Goal: Information Seeking & Learning: Learn about a topic

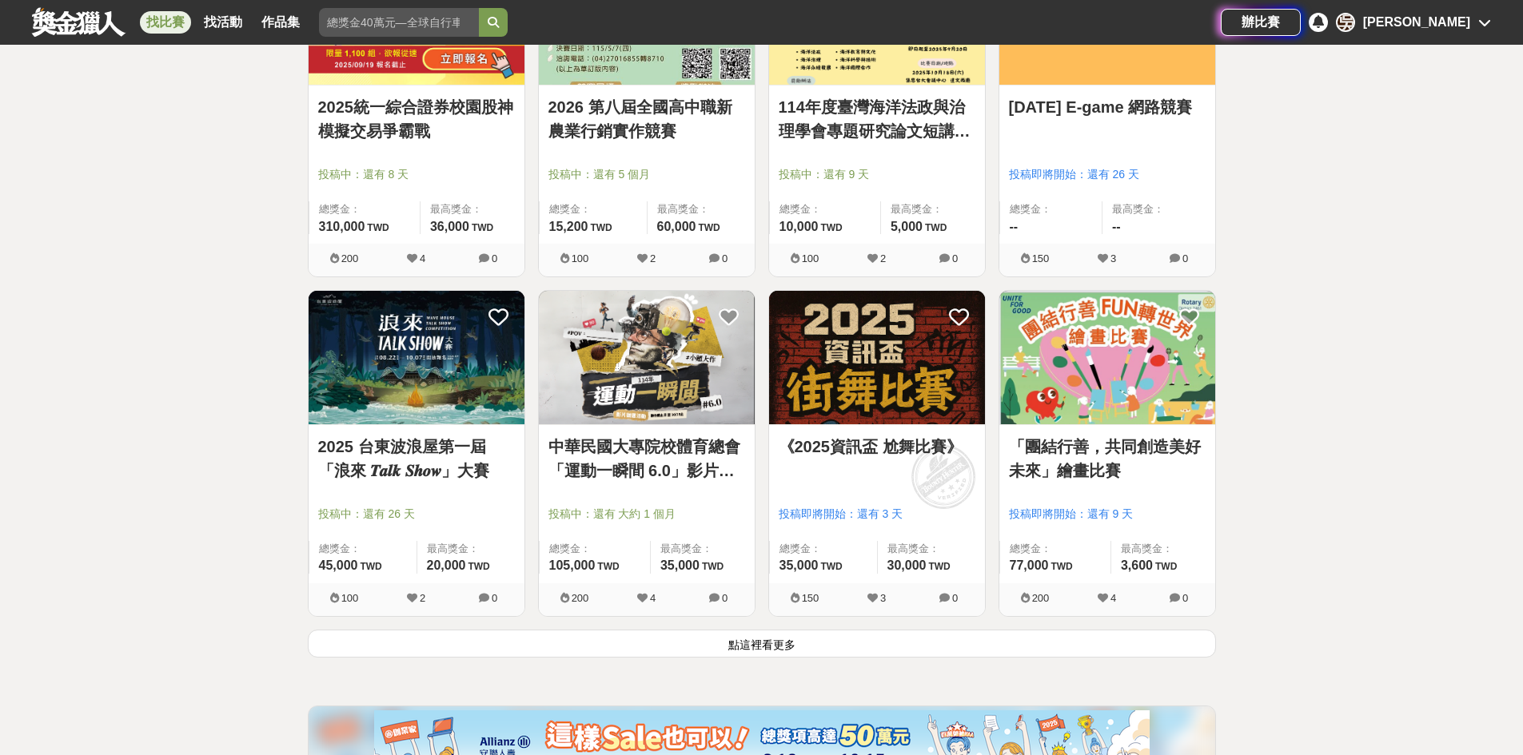
scroll to position [1757, 0]
click at [904, 650] on button "點這裡看更多" at bounding box center [762, 643] width 908 height 28
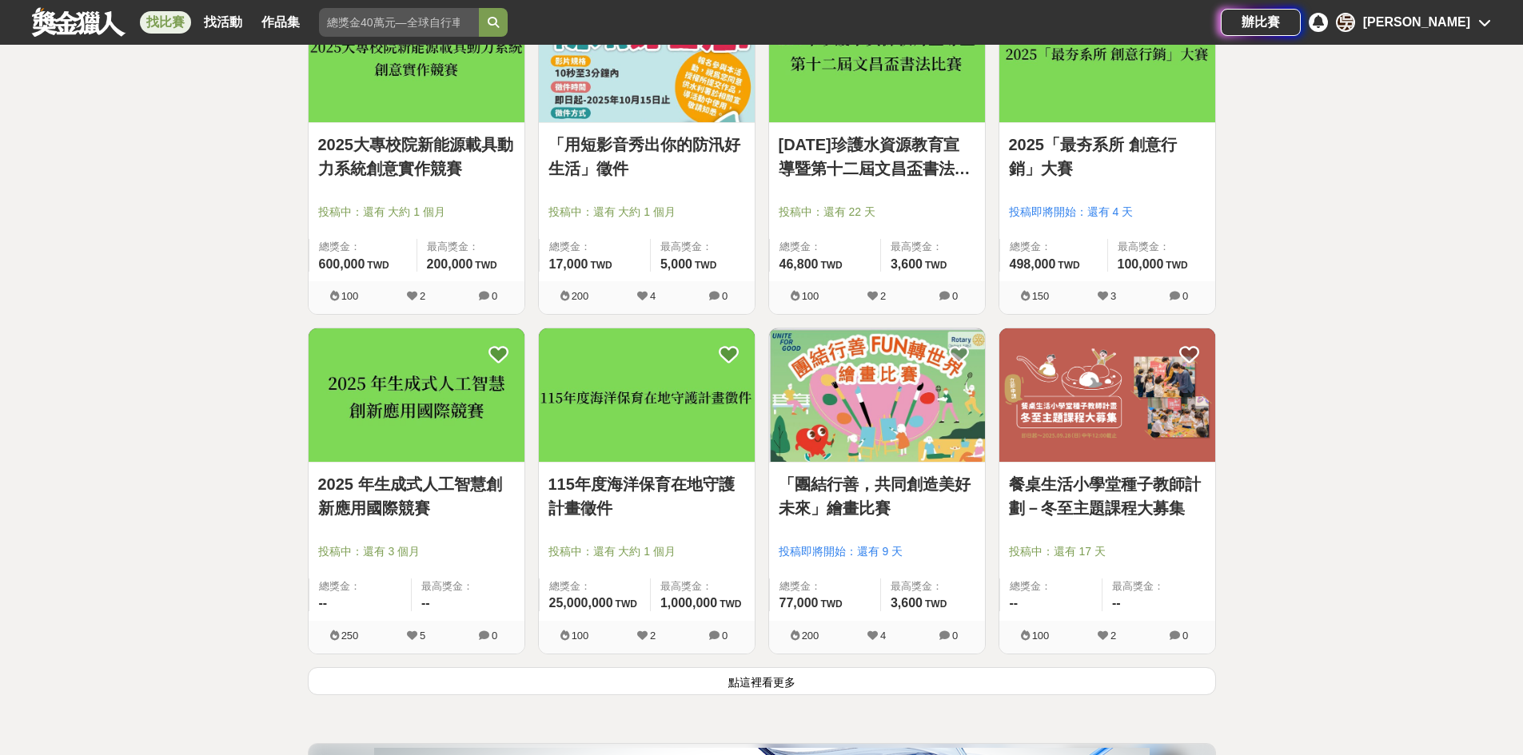
scroll to position [4075, 0]
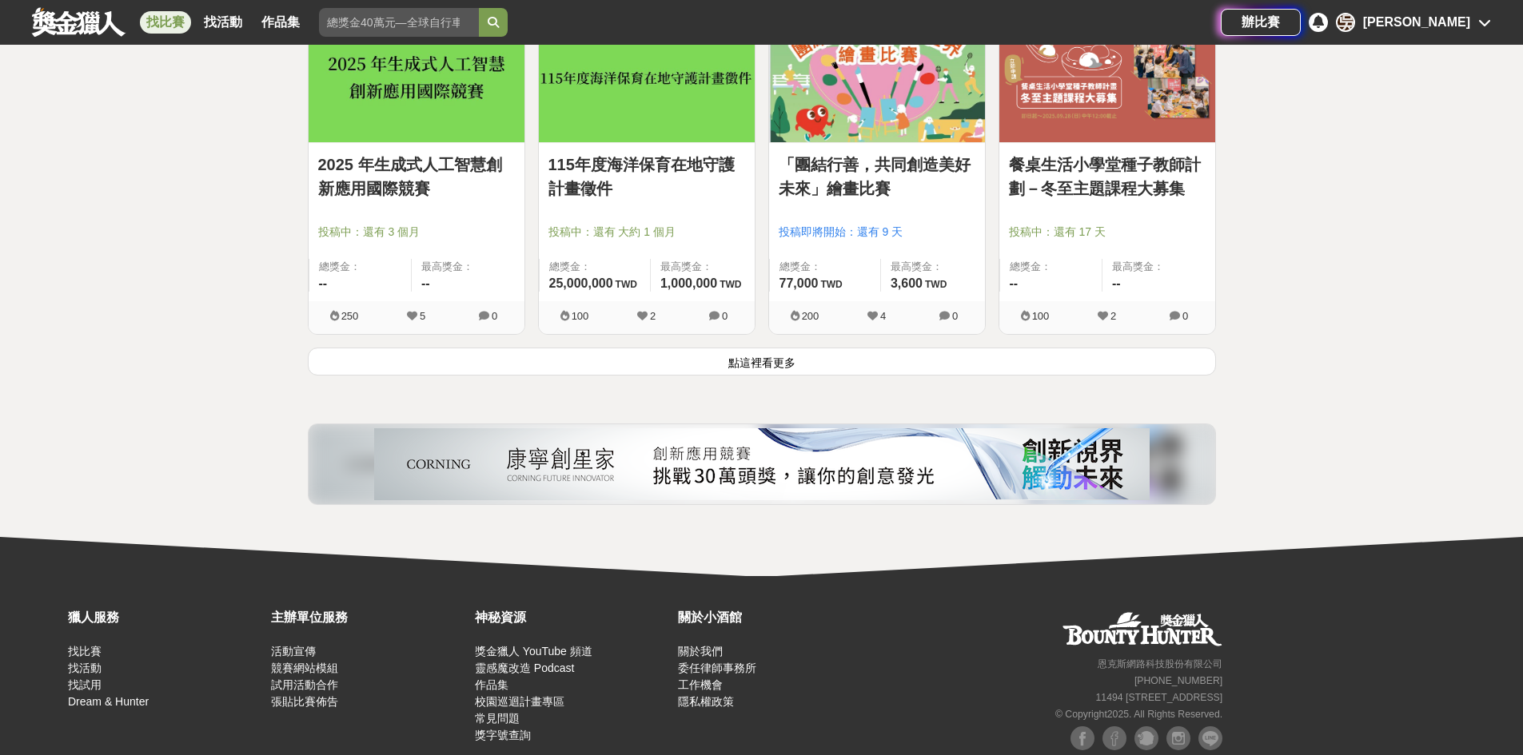
click at [769, 366] on button "點這裡看更多" at bounding box center [762, 362] width 908 height 28
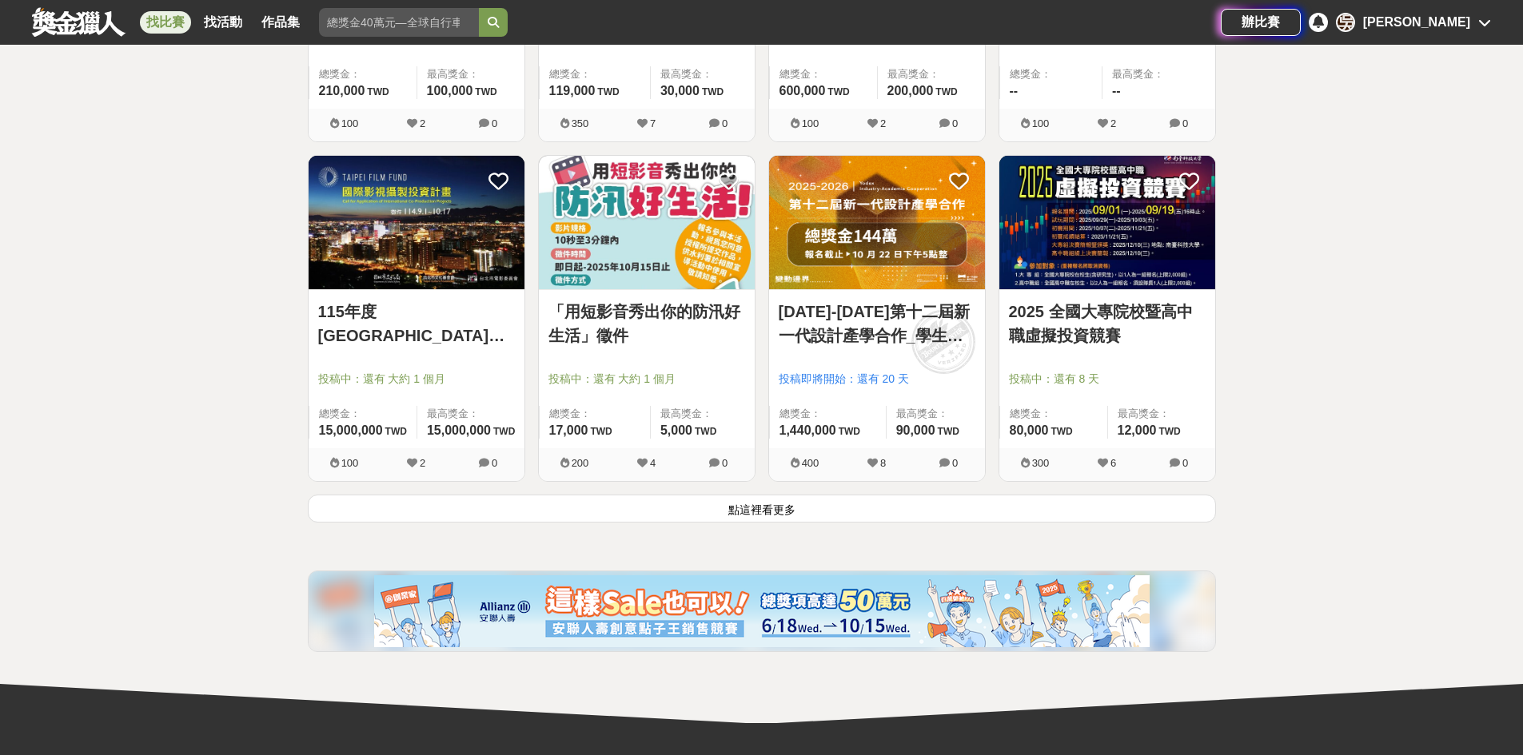
scroll to position [6156, 0]
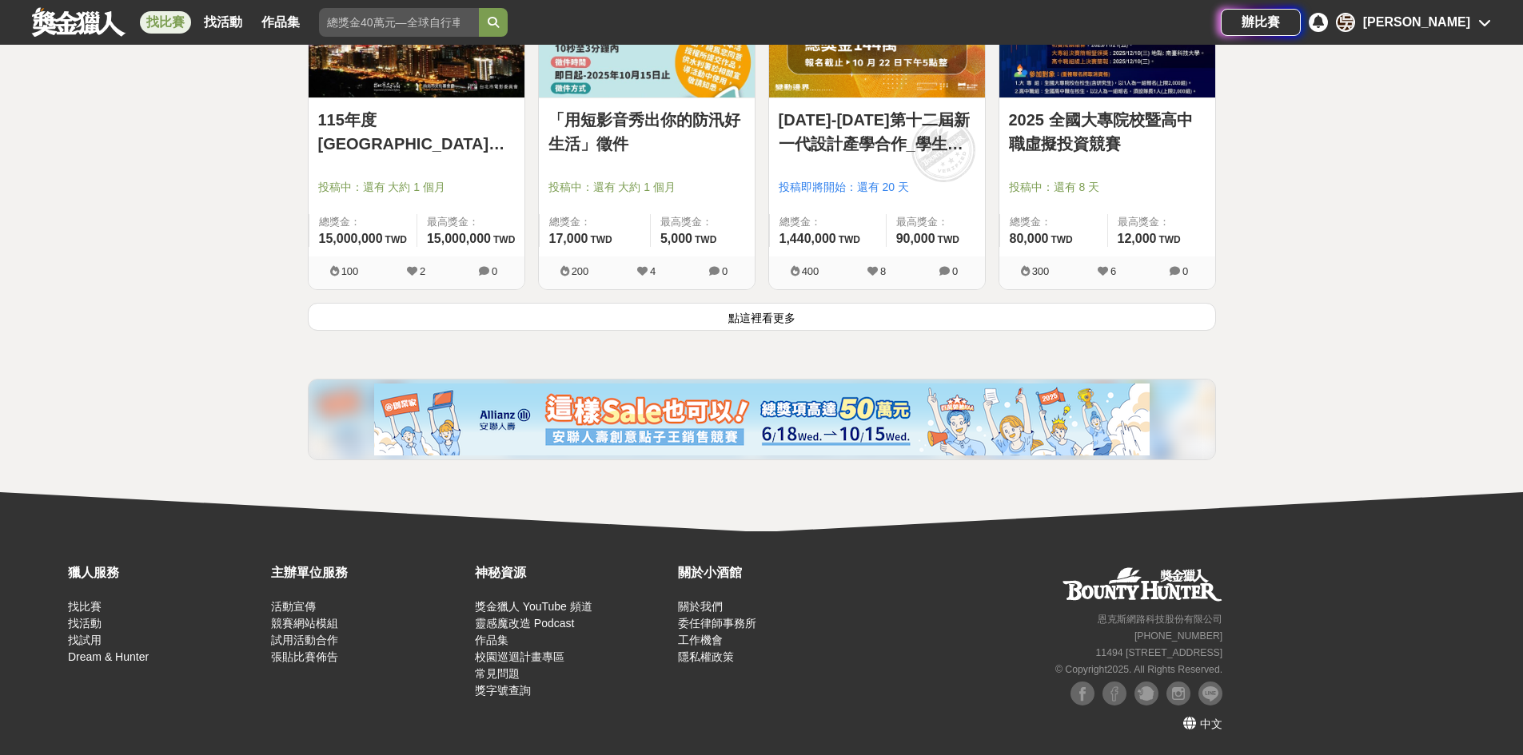
click at [820, 315] on button "點這裡看更多" at bounding box center [762, 317] width 908 height 28
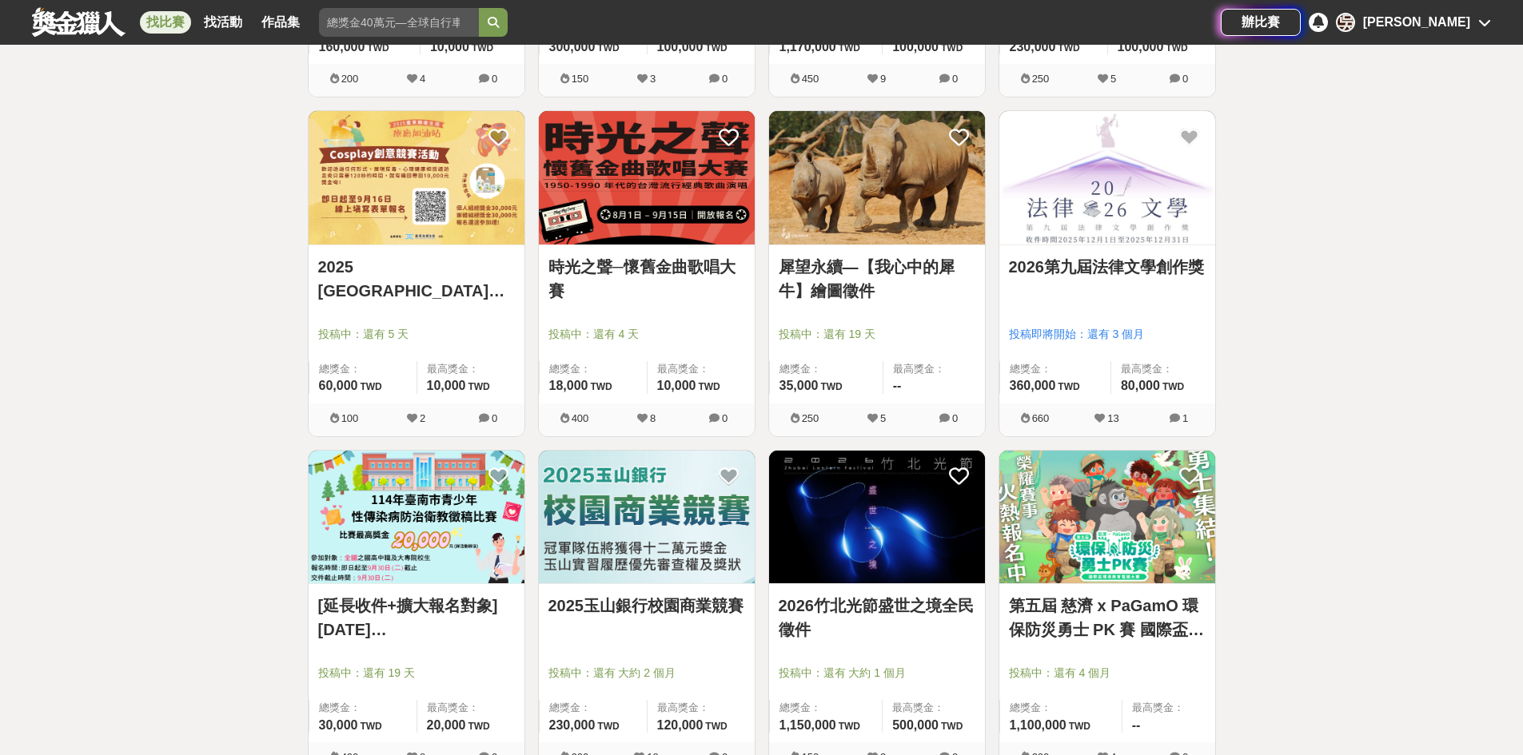
scroll to position [8145, 0]
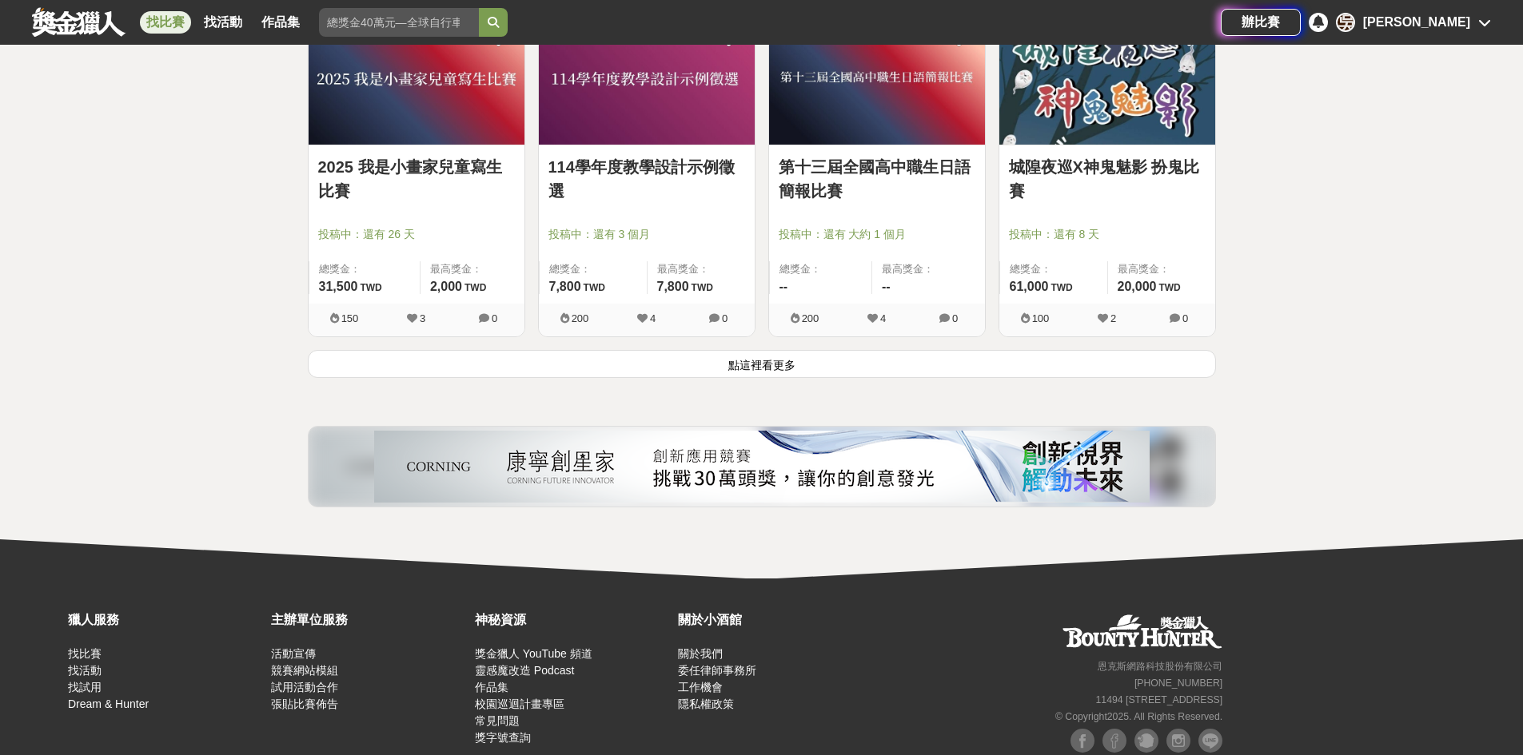
click at [952, 360] on button "點這裡看更多" at bounding box center [762, 364] width 908 height 28
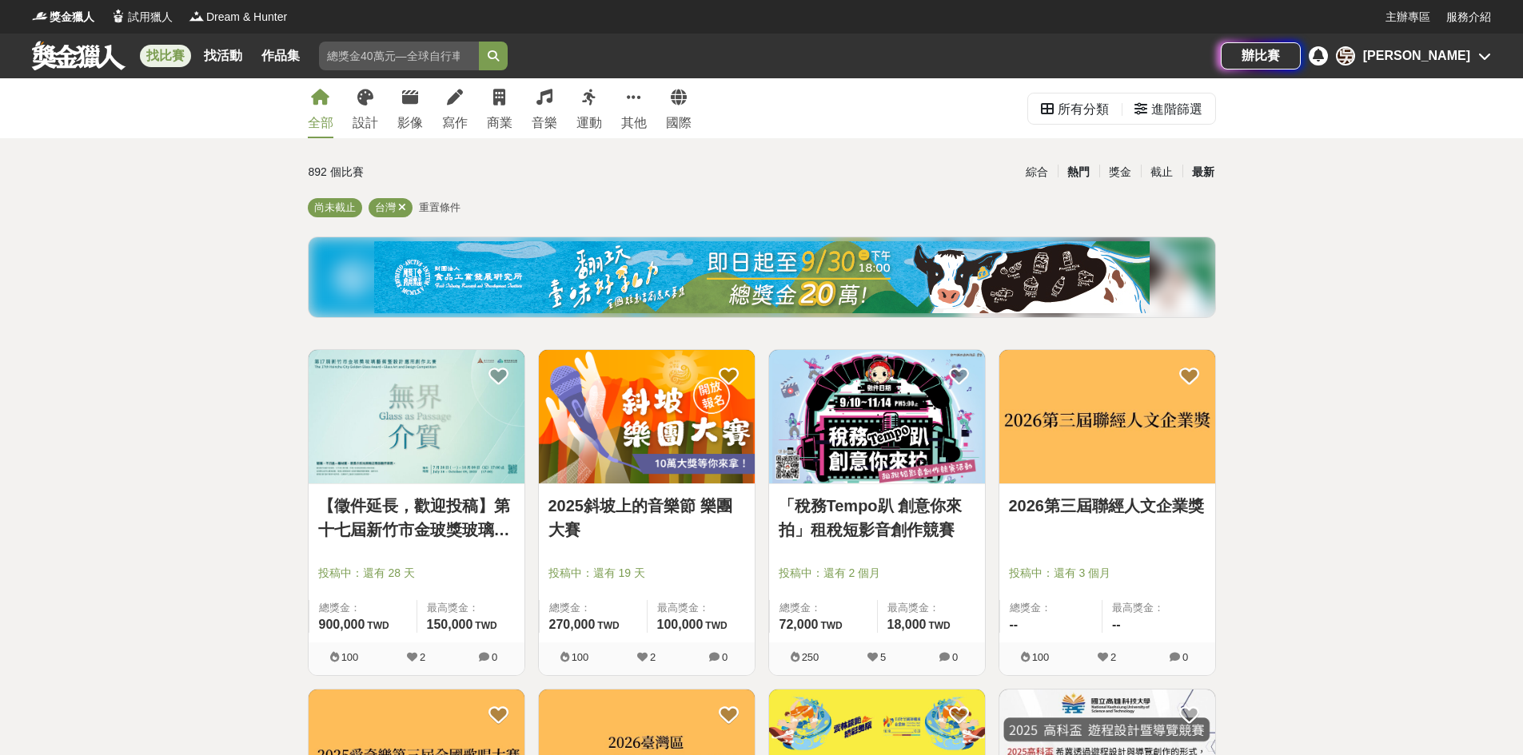
click at [1068, 174] on div "熱門" at bounding box center [1078, 172] width 42 height 28
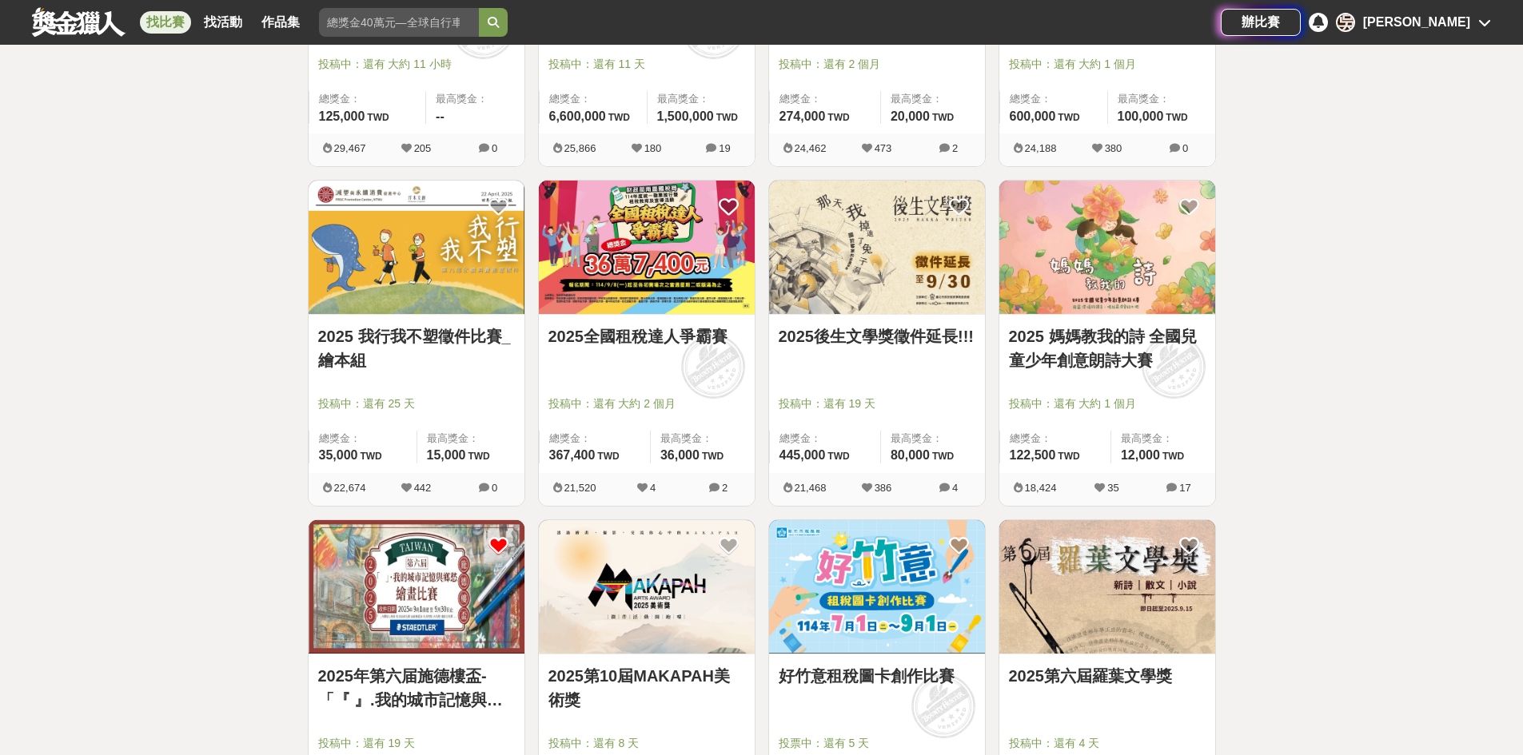
scroll to position [1119, 0]
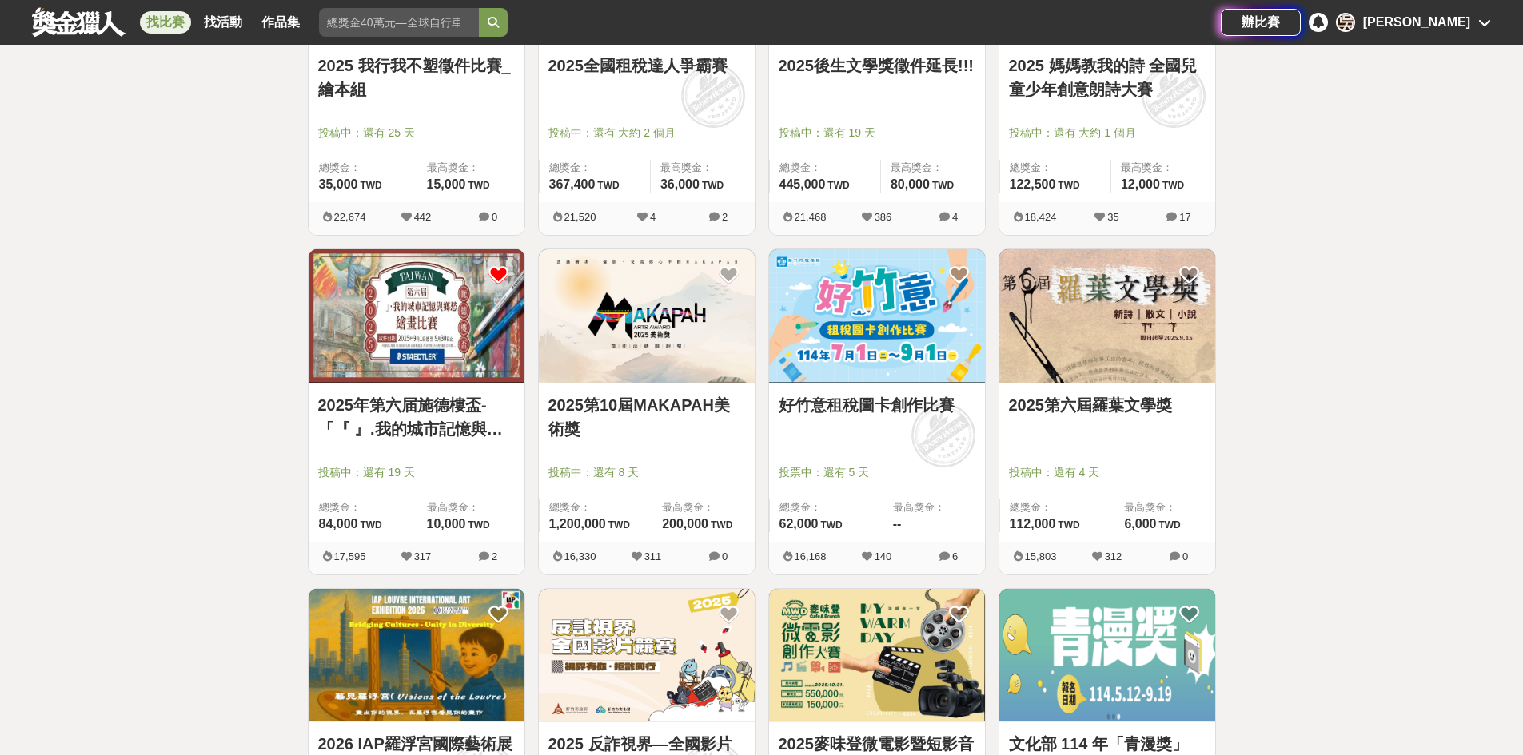
click at [647, 431] on link "2025第10屆MAKAPAH美術獎" at bounding box center [646, 417] width 197 height 48
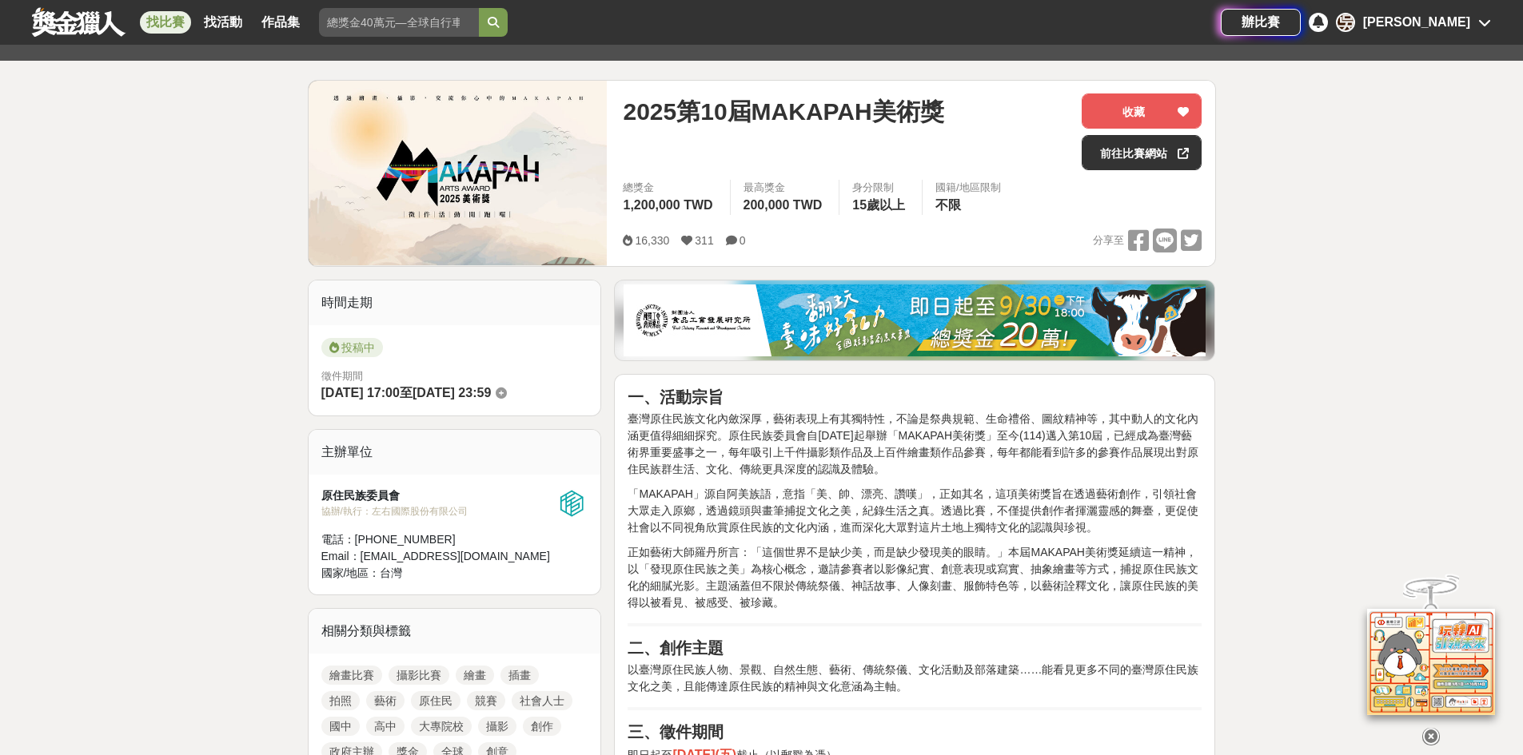
scroll to position [320, 0]
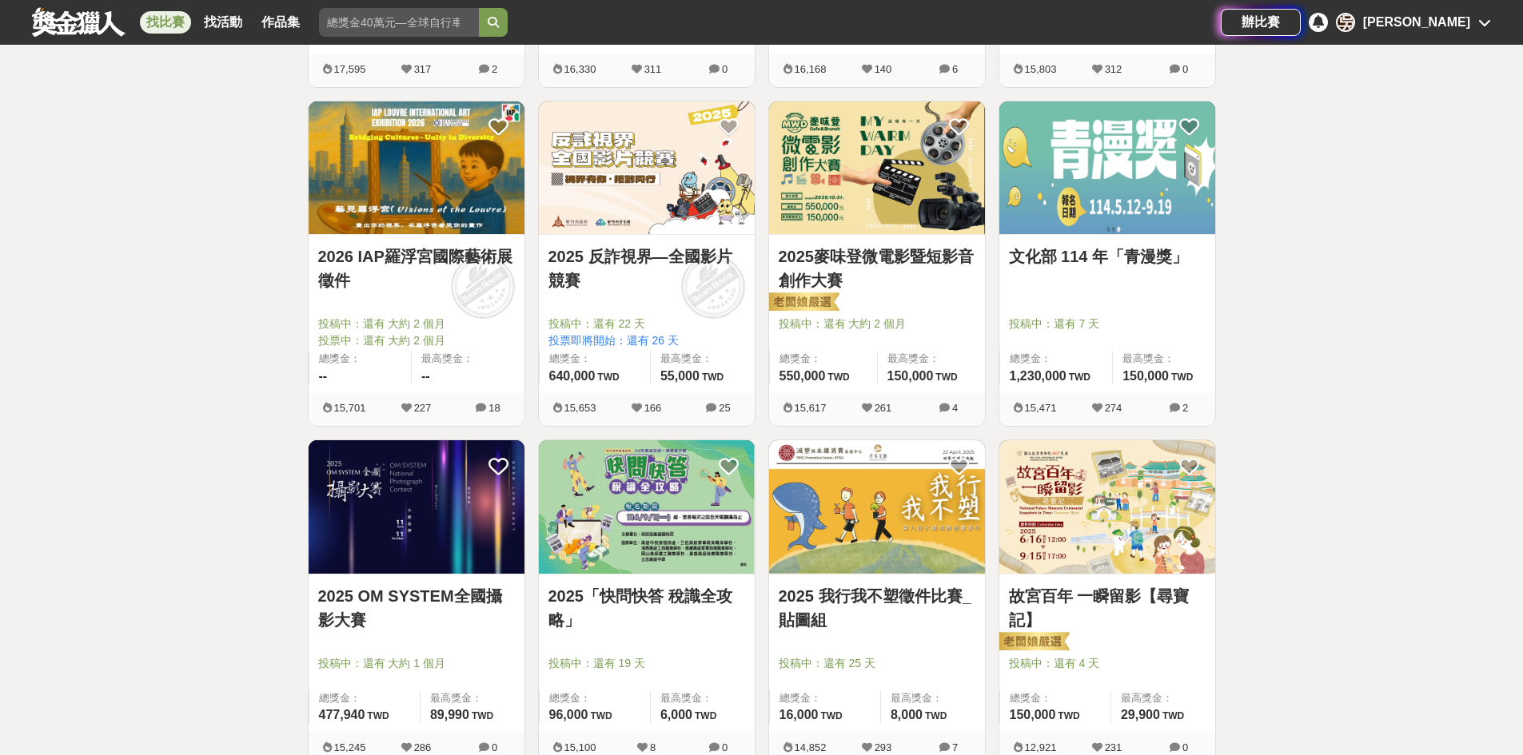
scroll to position [1758, 0]
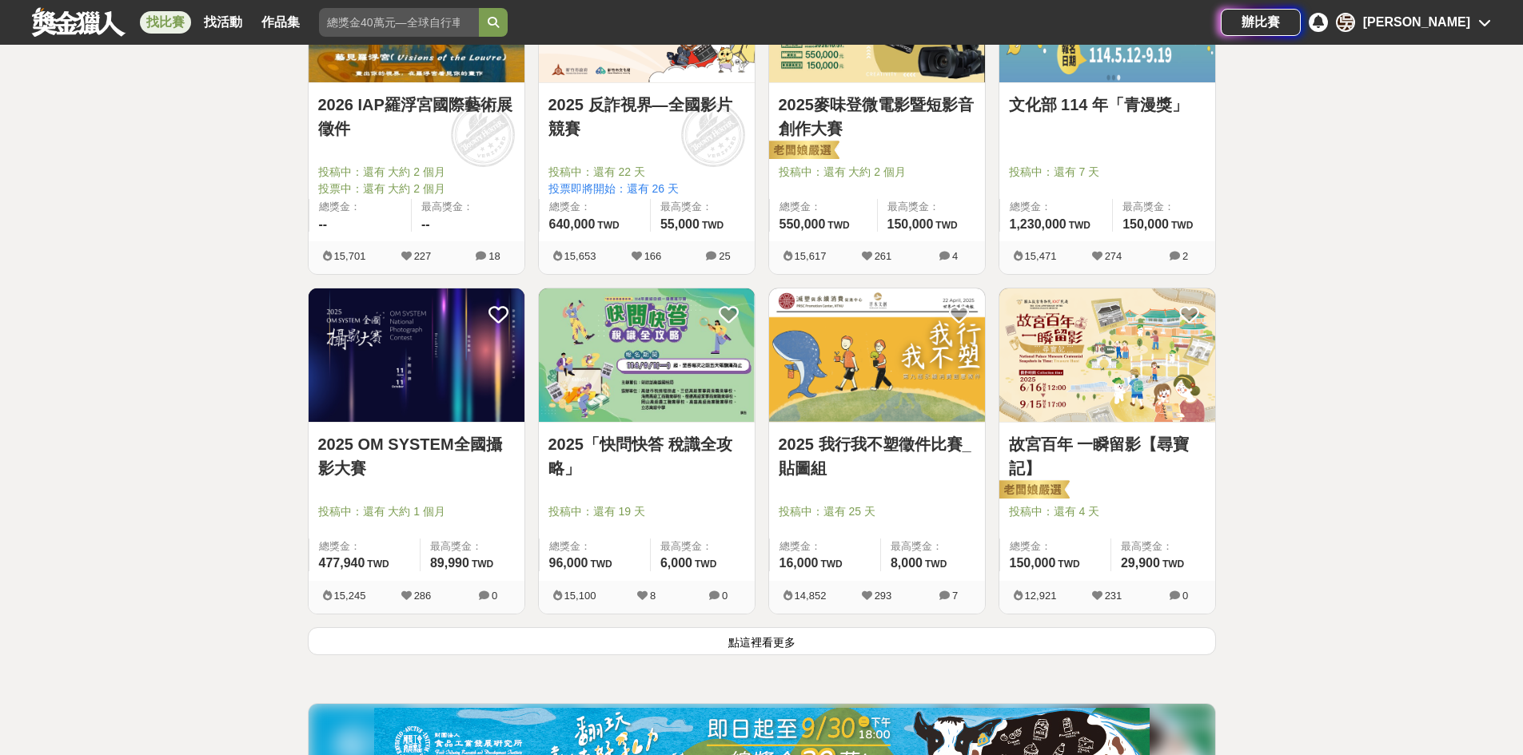
click at [898, 635] on button "點這裡看更多" at bounding box center [762, 641] width 908 height 28
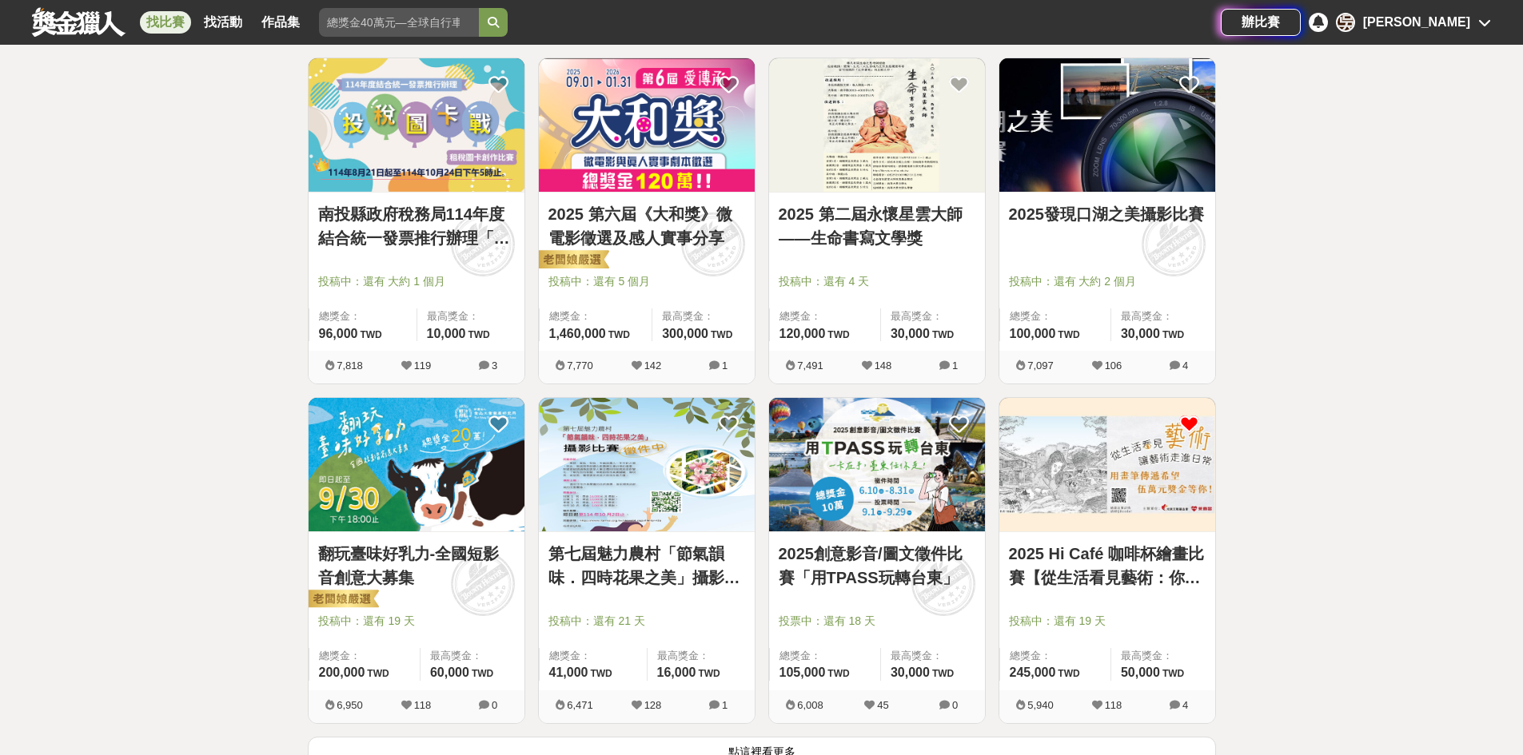
scroll to position [3837, 0]
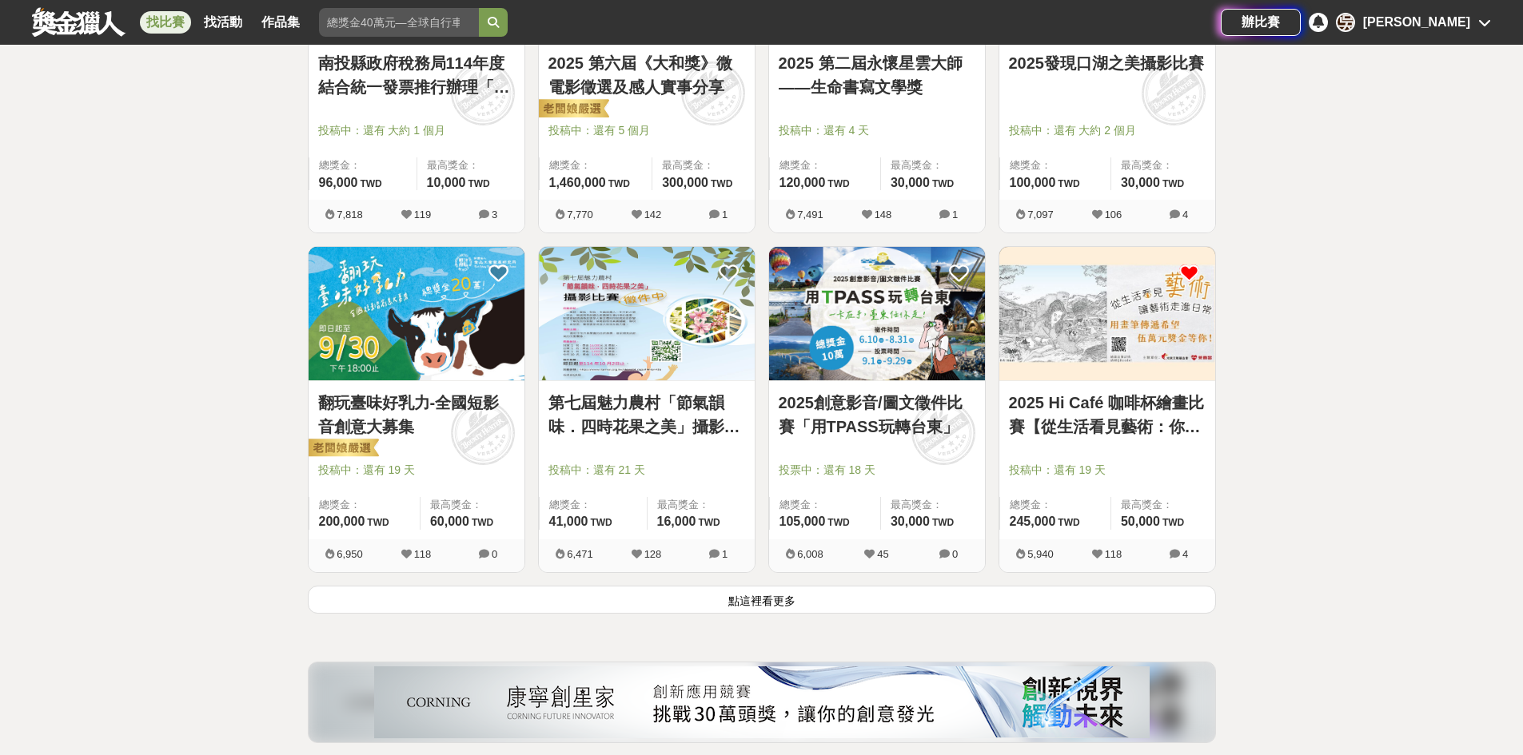
click at [897, 602] on button "點這裡看更多" at bounding box center [762, 600] width 908 height 28
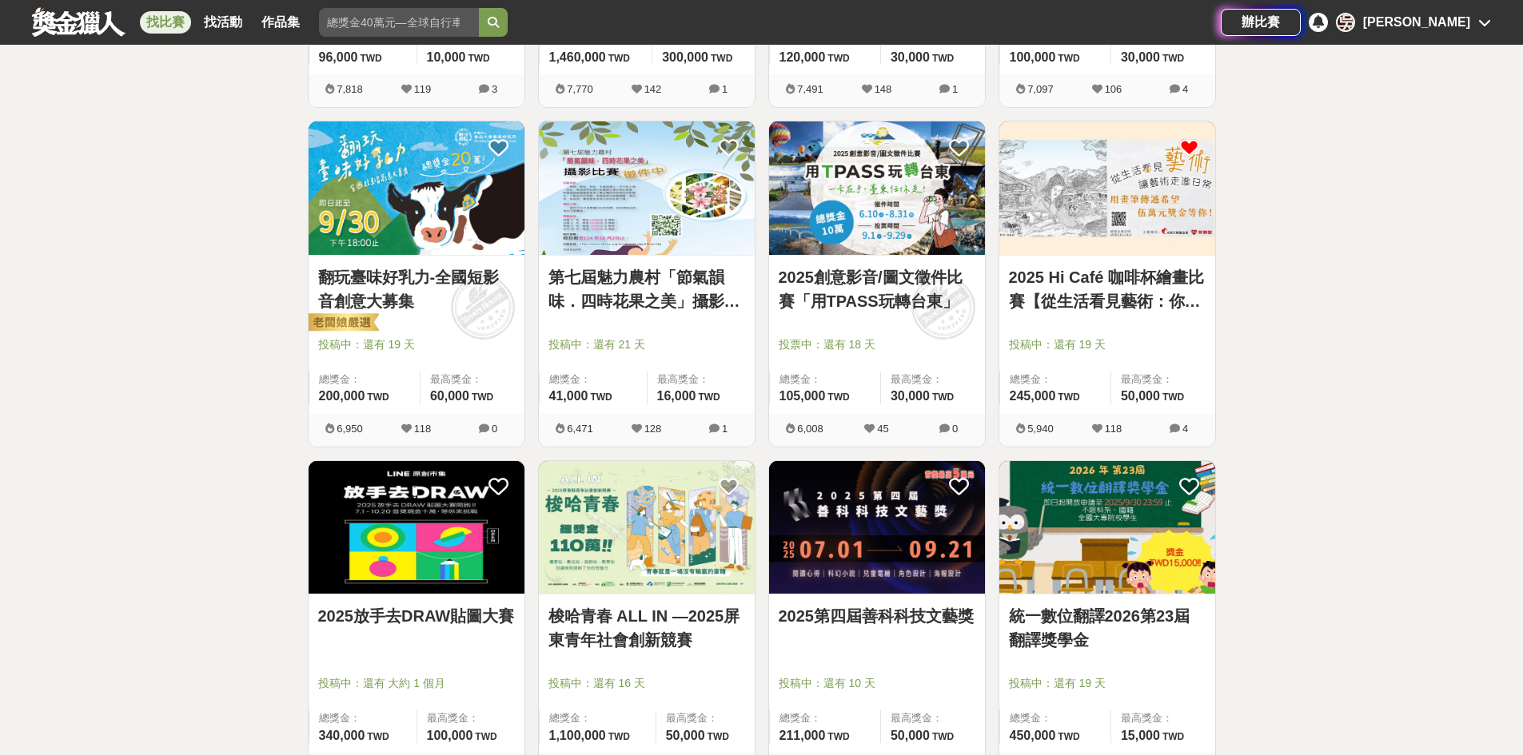
scroll to position [4156, 0]
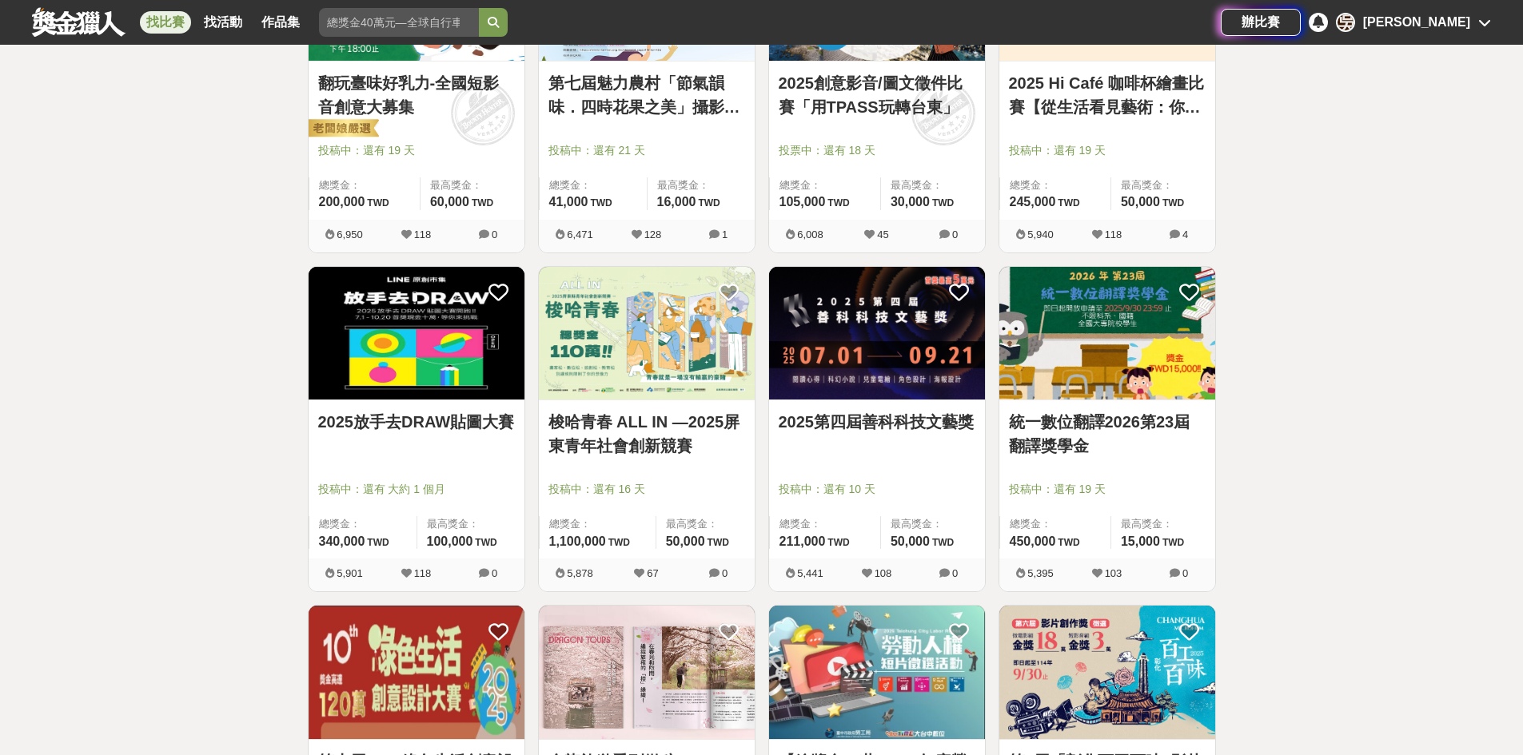
click at [1102, 102] on link "2025 Hi Café 咖啡杯繪畫比賽【從生活看見藝術：你的早晨日記】" at bounding box center [1107, 95] width 197 height 48
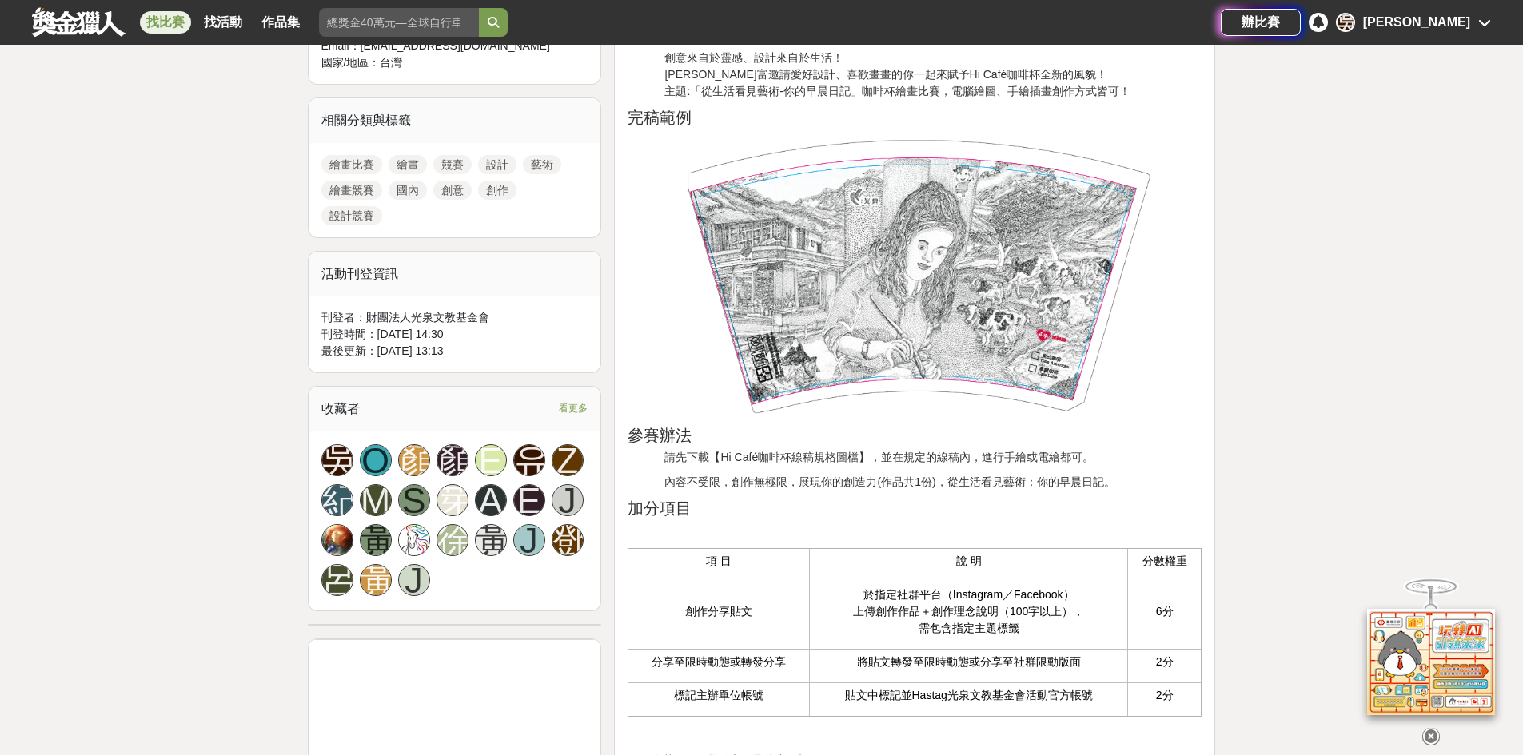
scroll to position [959, 0]
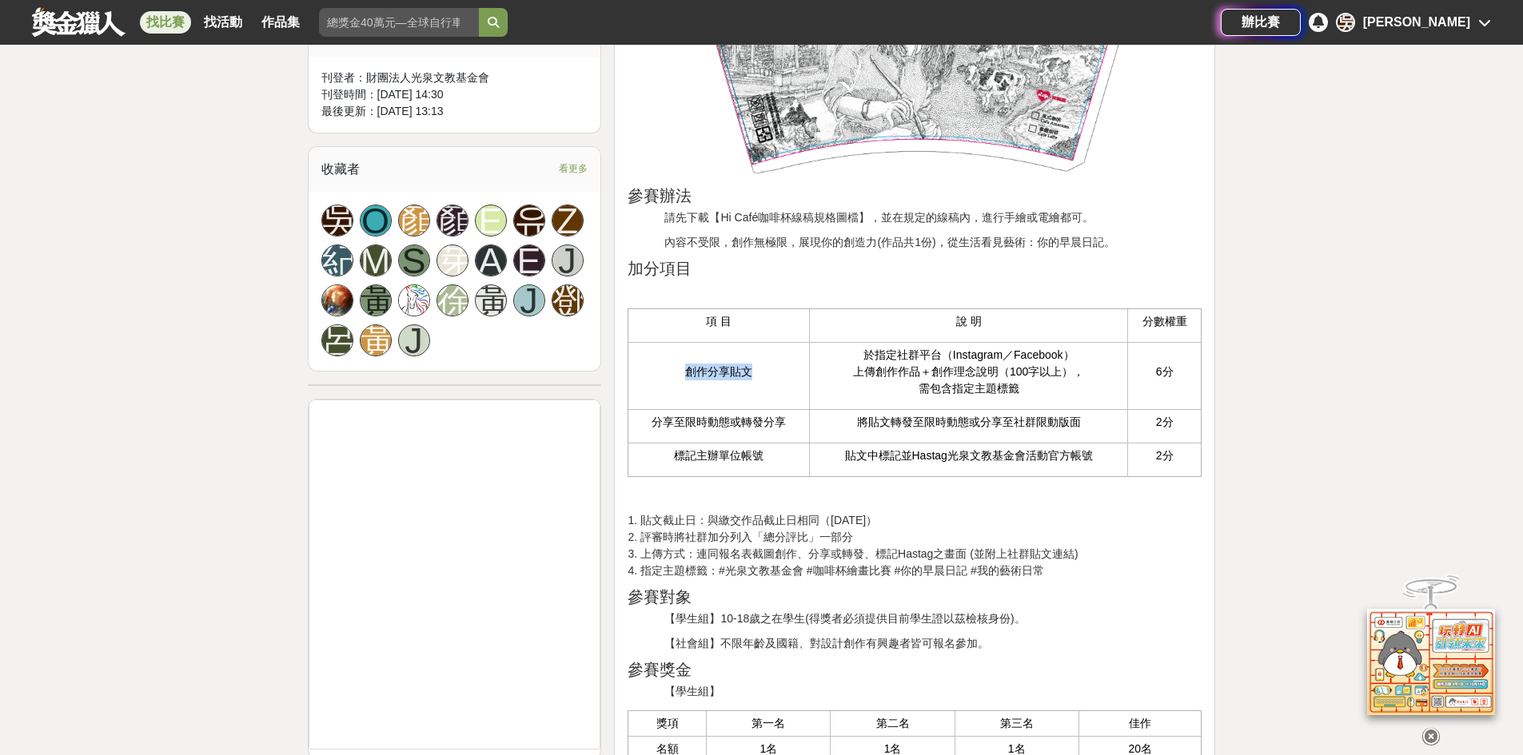
drag, startPoint x: 677, startPoint y: 364, endPoint x: 771, endPoint y: 372, distance: 94.7
click at [771, 372] on p "創作分享貼文" at bounding box center [718, 372] width 165 height 17
drag, startPoint x: 865, startPoint y: 354, endPoint x: 1081, endPoint y: 354, distance: 216.6
click at [1081, 354] on p "於指定社群平台（Instagram／Facebook） 上傳創作作品＋創作理念說明（100字以上）， 需包含指定主題標籤" at bounding box center [968, 372] width 301 height 50
drag, startPoint x: 858, startPoint y: 374, endPoint x: 1046, endPoint y: 375, distance: 187.0
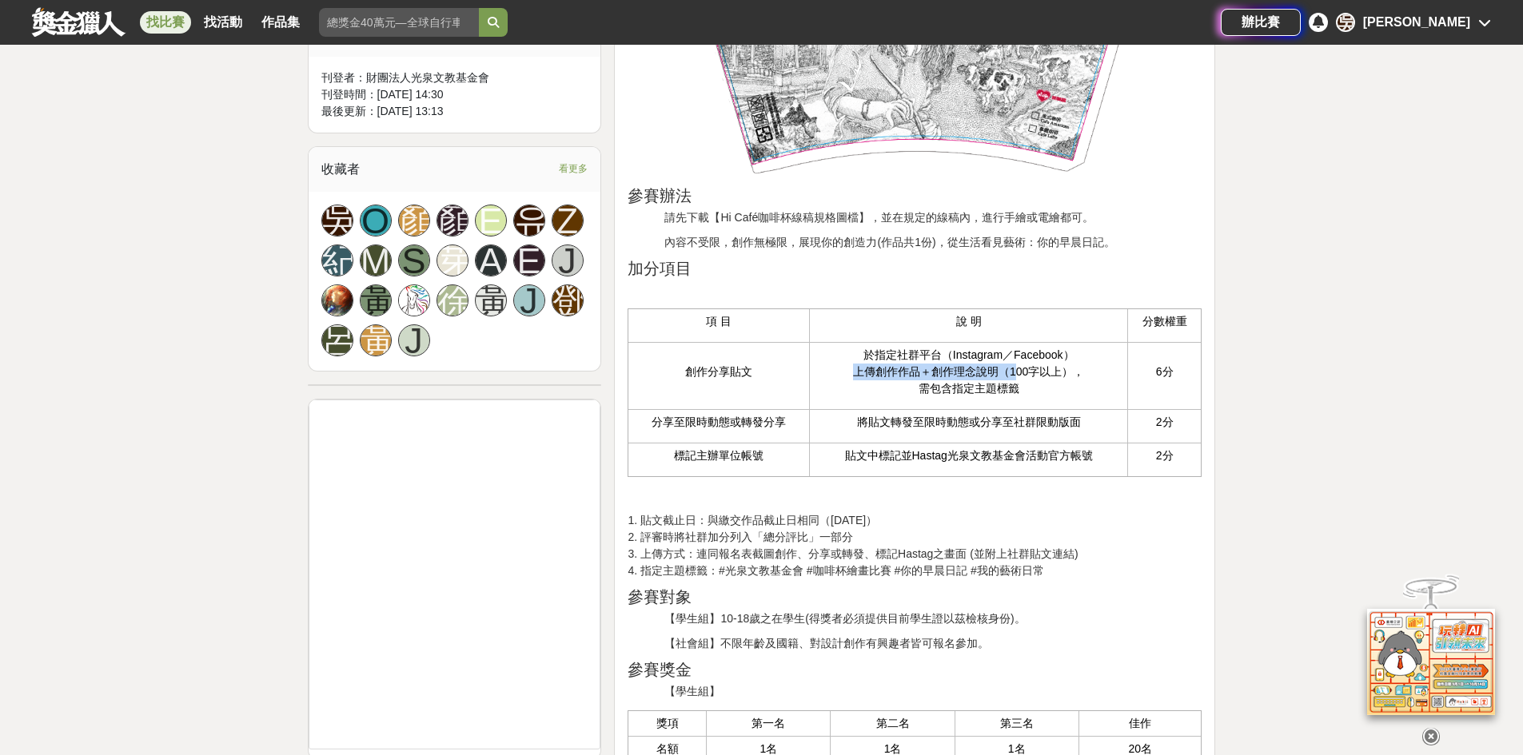
click at [1030, 376] on p "於指定社群平台（Instagram／Facebook） 上傳創作作品＋創作理念說明（100字以上）， 需包含指定主題標籤" at bounding box center [968, 372] width 301 height 50
click at [1046, 375] on p "於指定社群平台（Instagram／Facebook） 上傳創作作品＋創作理念說明（100字以上）， 需包含指定主題標籤" at bounding box center [968, 372] width 301 height 50
drag, startPoint x: 918, startPoint y: 386, endPoint x: 1019, endPoint y: 389, distance: 100.8
click at [1019, 389] on p "於指定社群平台（Instagram／Facebook） 上傳創作作品＋創作理念說明（100字以上）， 需包含指定主題標籤" at bounding box center [968, 372] width 301 height 50
drag, startPoint x: 855, startPoint y: 425, endPoint x: 1103, endPoint y: 423, distance: 247.8
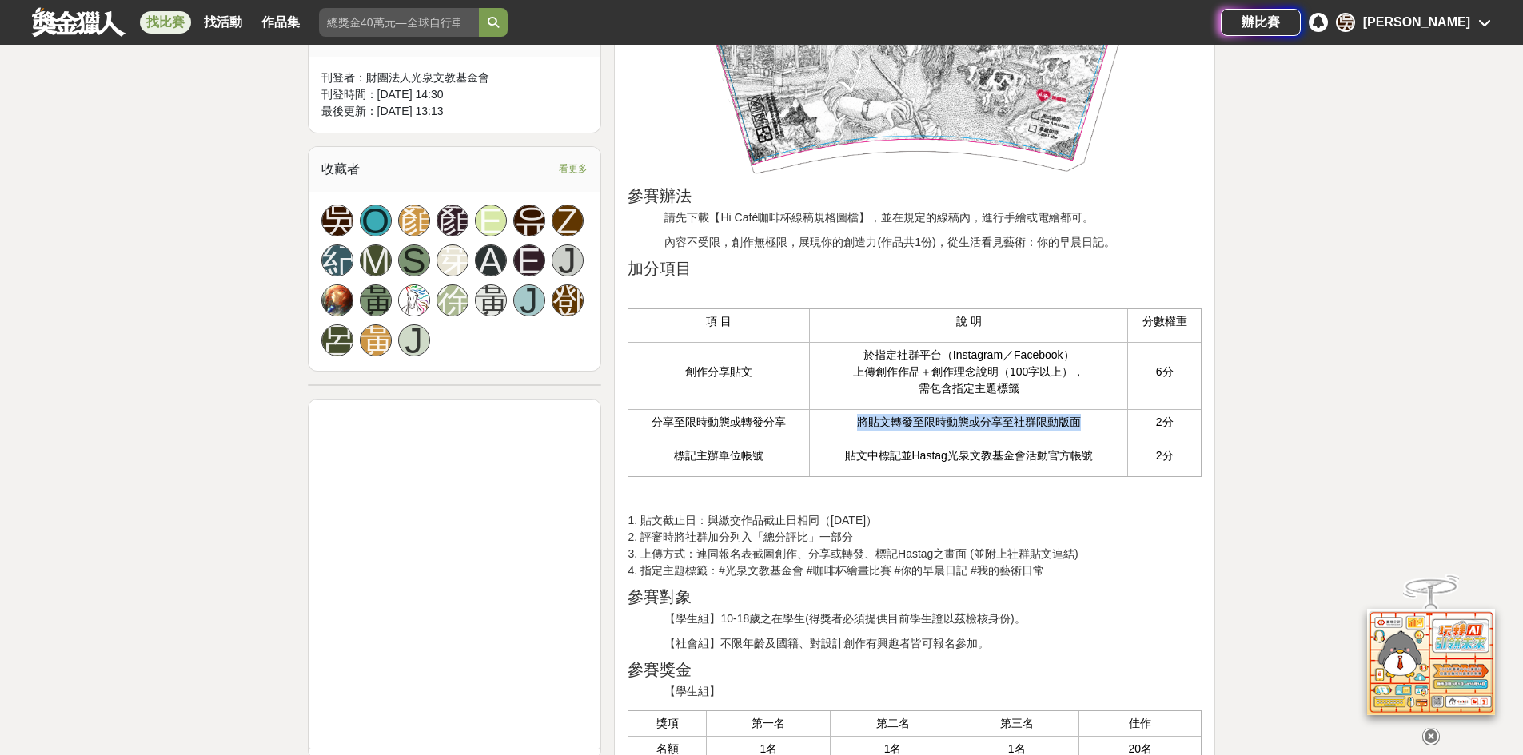
click at [1103, 423] on p "將貼文轉發至限時動態或分享至社群限動版面" at bounding box center [968, 422] width 301 height 17
drag, startPoint x: 846, startPoint y: 455, endPoint x: 1115, endPoint y: 456, distance: 269.4
click at [1115, 456] on p "貼文中標記並Hastag光泉文教基金會活動官方帳號" at bounding box center [968, 456] width 301 height 17
click at [724, 557] on p "1. 貼文截止日：與繳交作品截止日相同（[DATE]） 2. 評審時將社群加分列入「總分評比」一部分 3. 上傳方式：連同報名表截圖創作、分享或轉發、標記Ha…" at bounding box center [914, 545] width 574 height 67
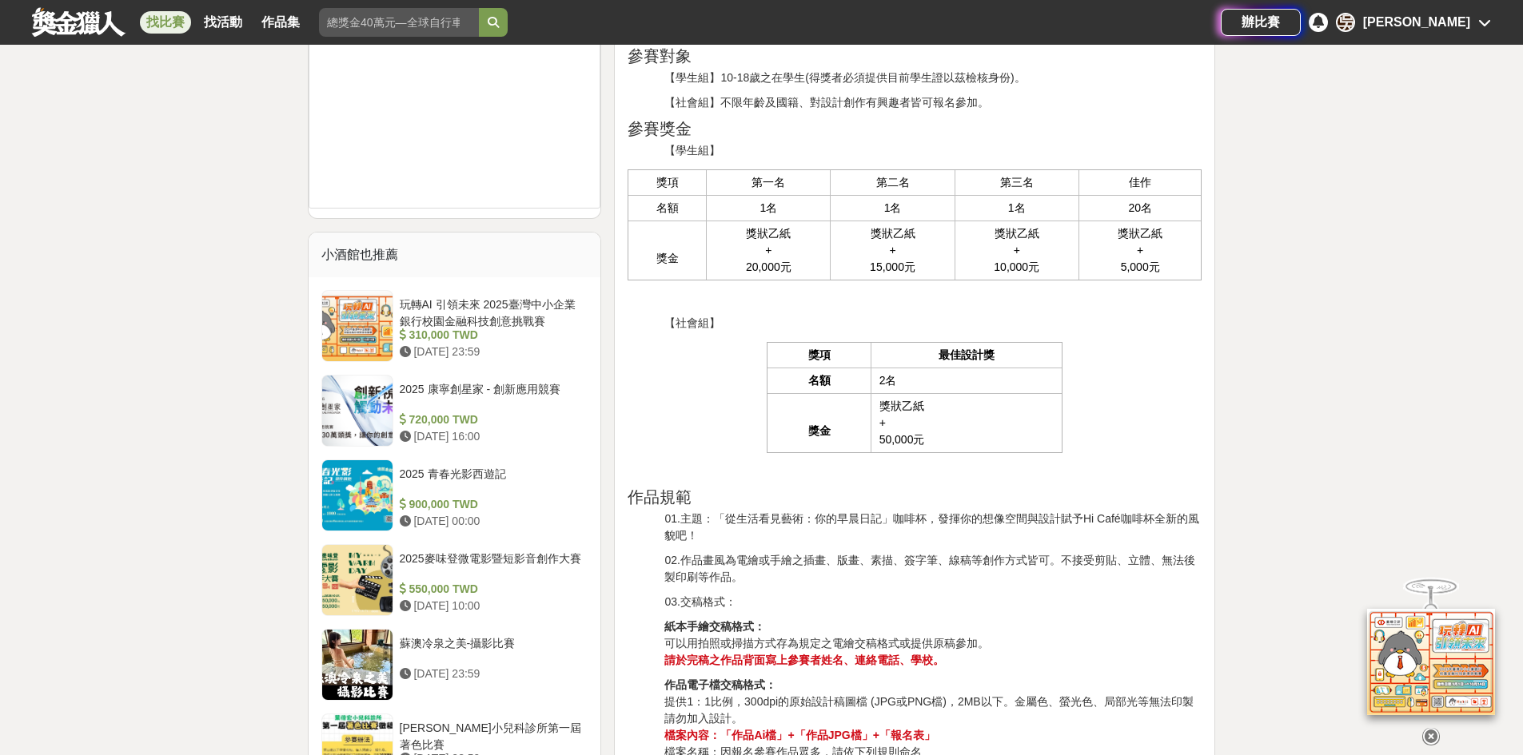
scroll to position [1519, 0]
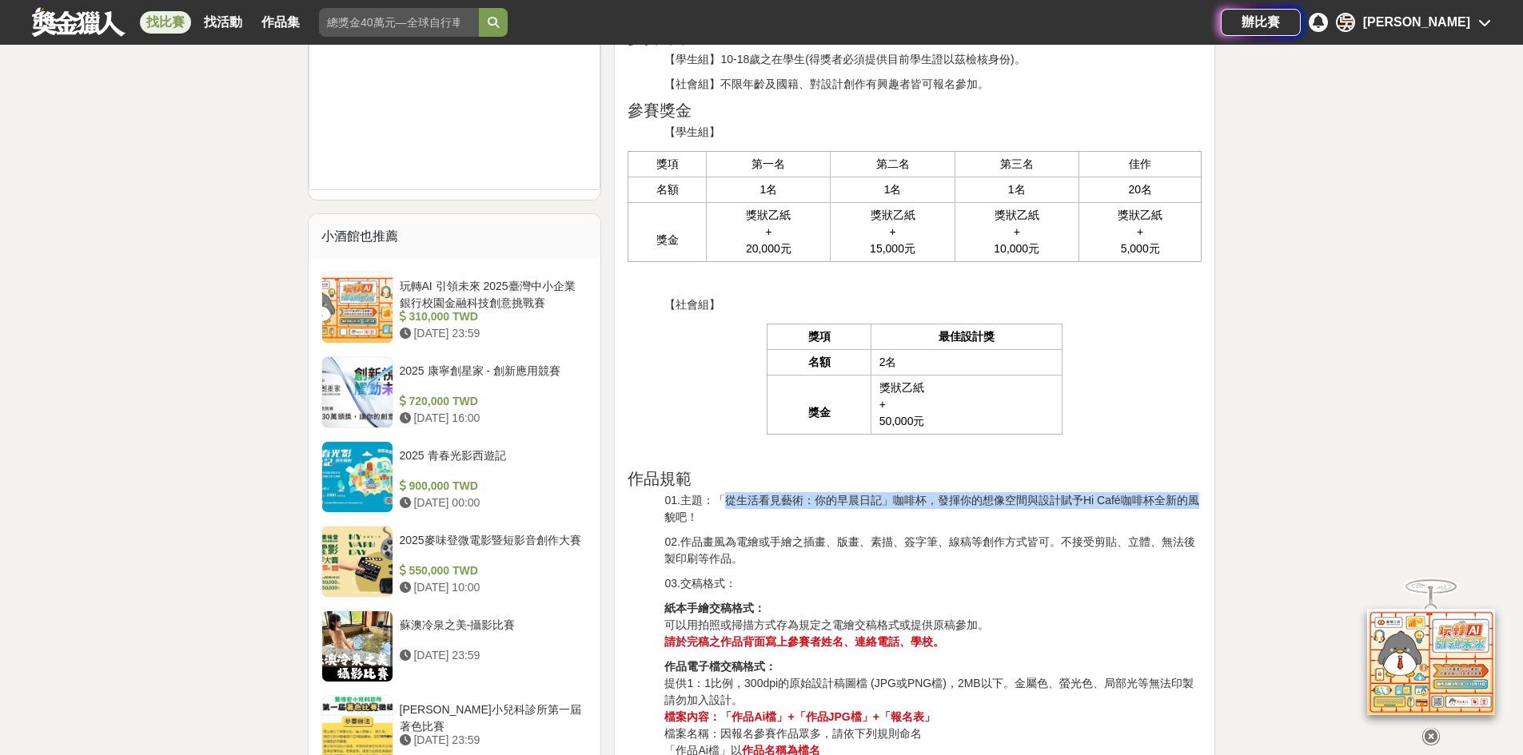
drag, startPoint x: 724, startPoint y: 502, endPoint x: 1188, endPoint y: 502, distance: 463.6
click at [1188, 502] on p "01.主題：「從生活看見藝術：你的早晨日記」咖啡杯，發揮你的想像空間與設計賦予Hi Café咖啡杯全新的風貌吧！" at bounding box center [932, 509] width 537 height 34
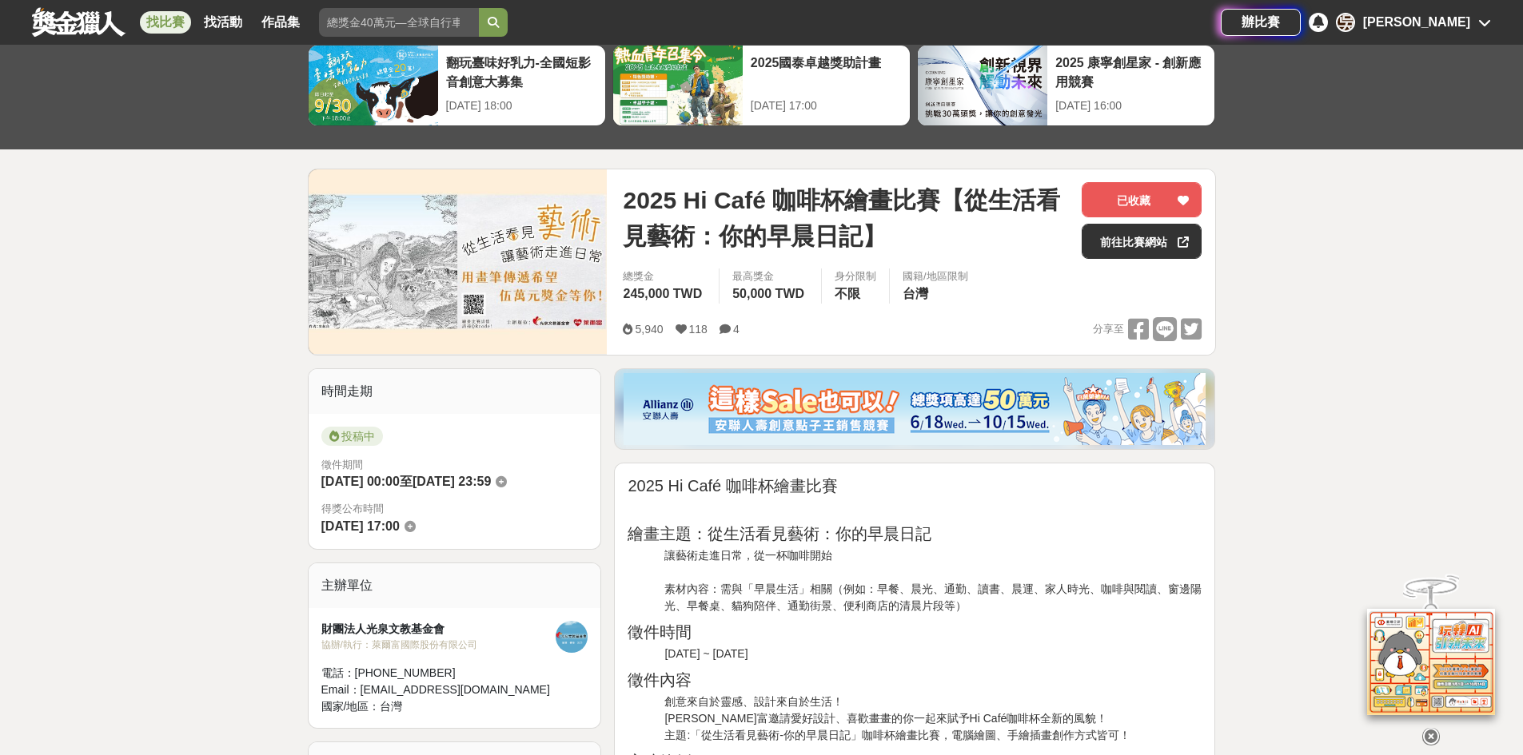
scroll to position [0, 0]
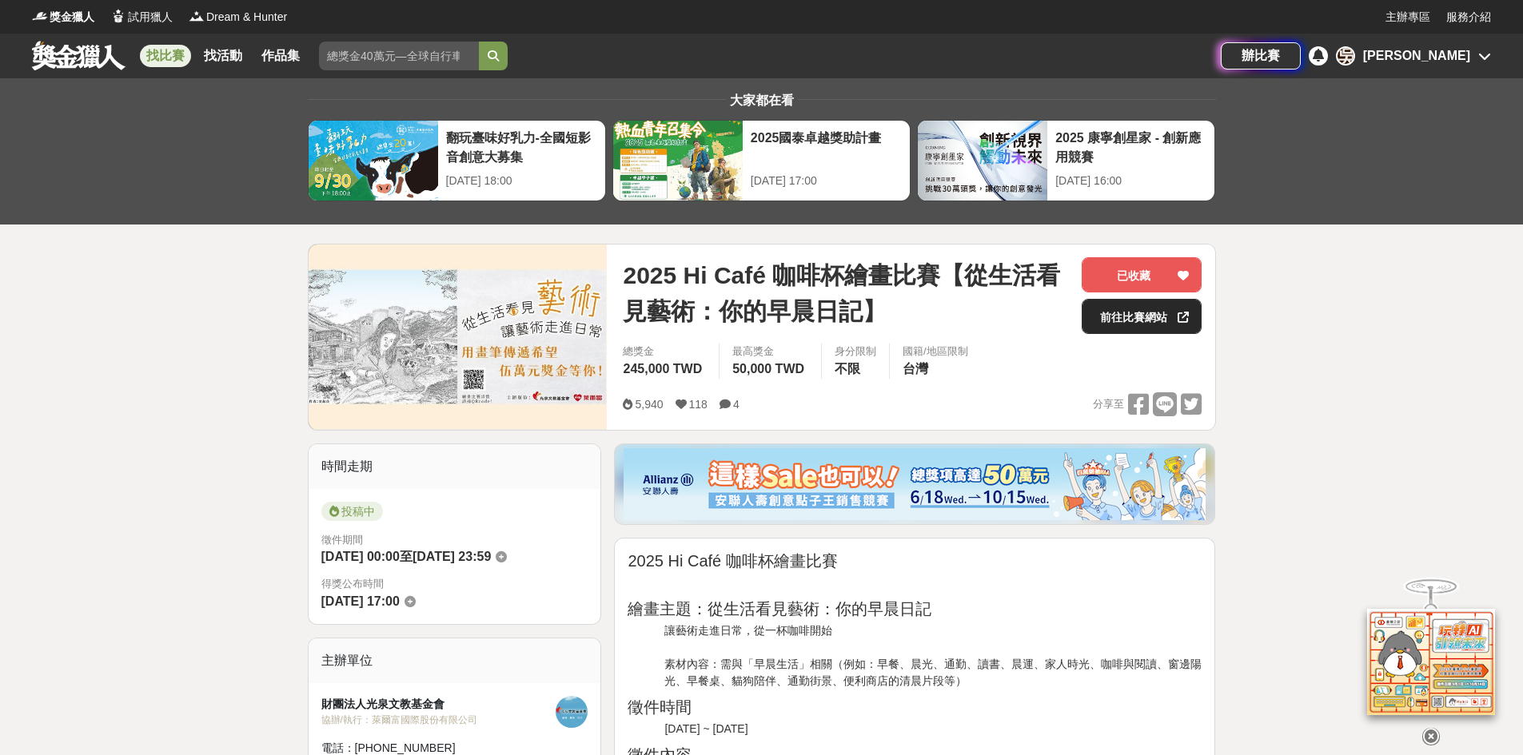
click at [1102, 319] on link "前往比賽網站" at bounding box center [1141, 316] width 120 height 35
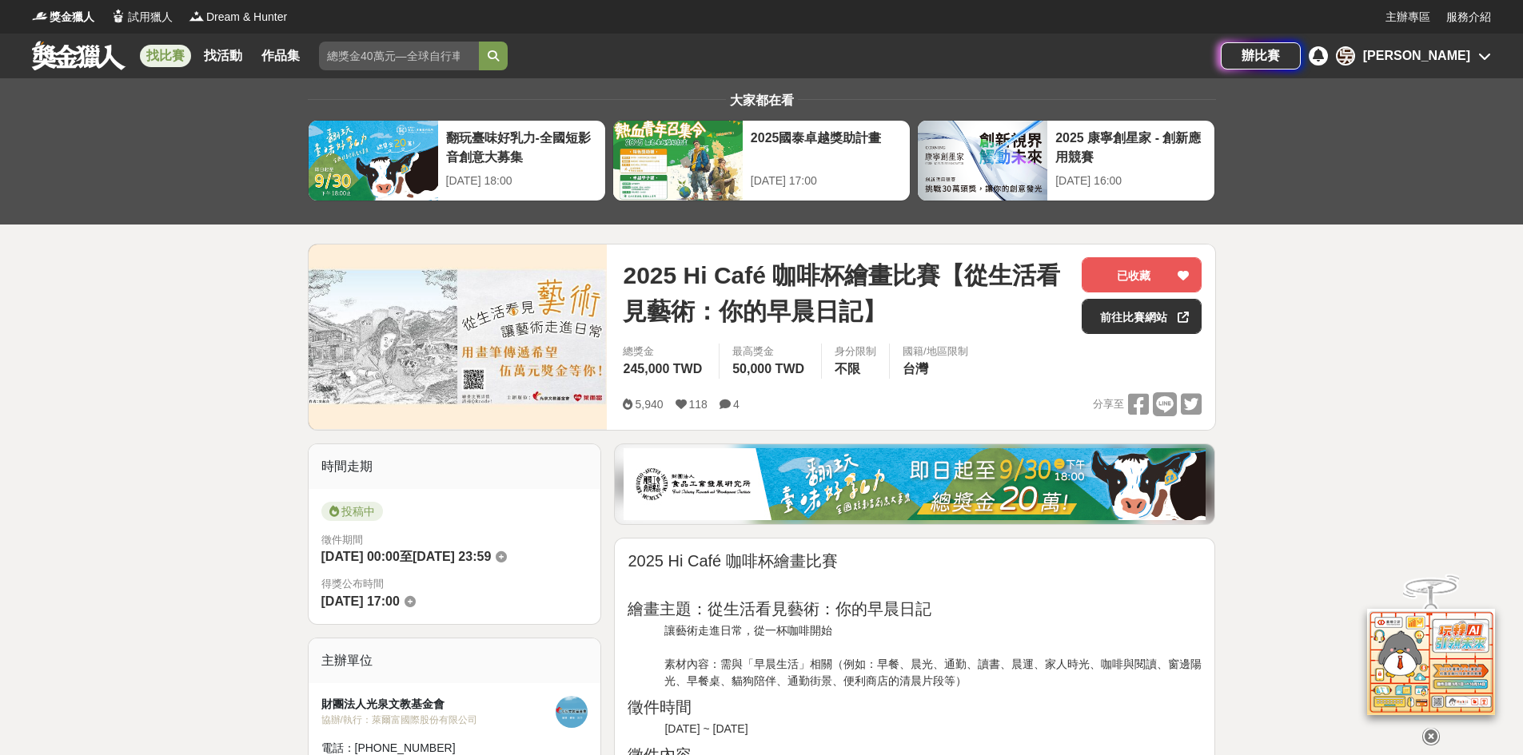
click at [70, 54] on link at bounding box center [78, 55] width 97 height 30
